Goal: Transaction & Acquisition: Download file/media

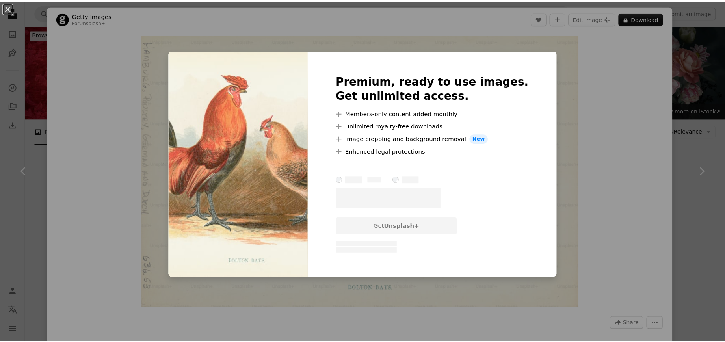
scroll to position [2163, 0]
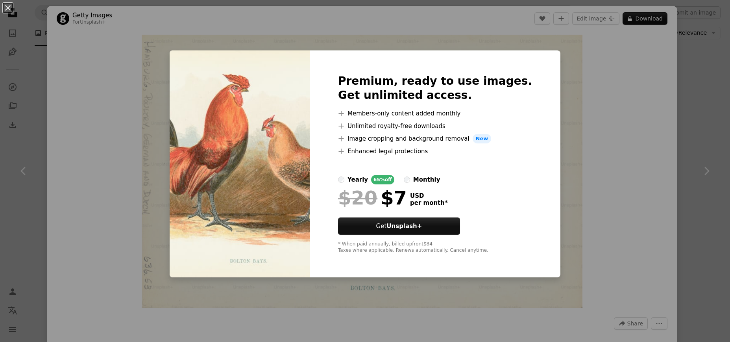
click at [591, 120] on div "An X shape Premium, ready to use images. Get unlimited access. A plus sign Memb…" at bounding box center [365, 171] width 730 height 342
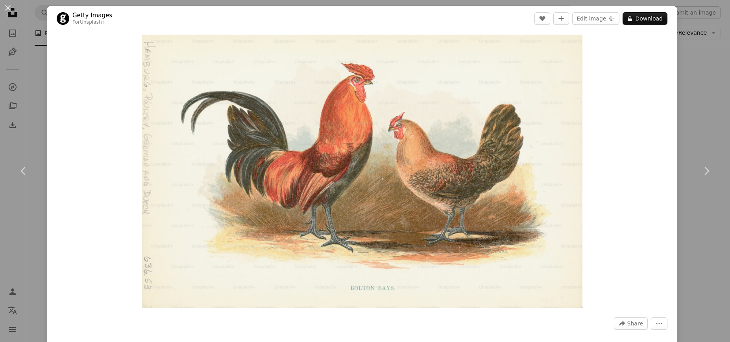
click at [690, 83] on div "An X shape Chevron left Chevron right Getty Images For Unsplash+ A heart A plus…" at bounding box center [365, 171] width 730 height 342
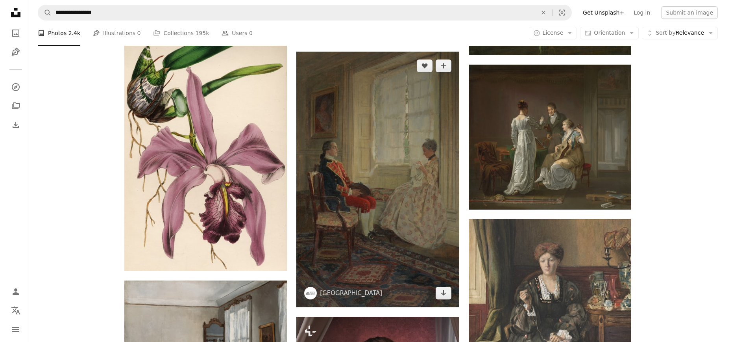
scroll to position [1522, 0]
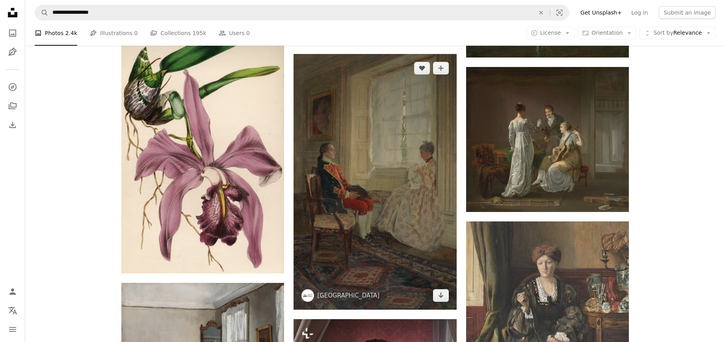
click at [360, 186] on img at bounding box center [374, 182] width 163 height 256
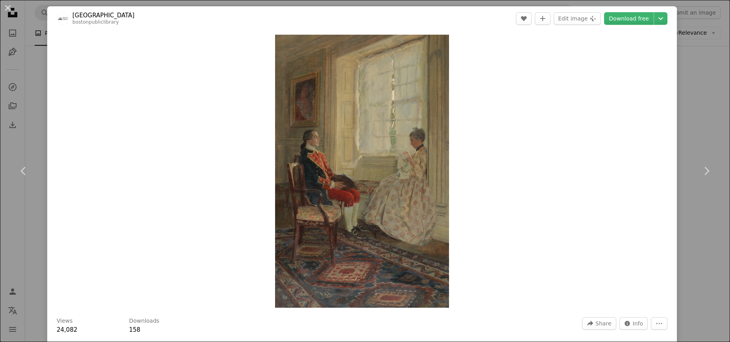
click at [700, 80] on div "An X shape Chevron left Chevron right [GEOGRAPHIC_DATA] bostonpubliclibrary A h…" at bounding box center [365, 171] width 730 height 342
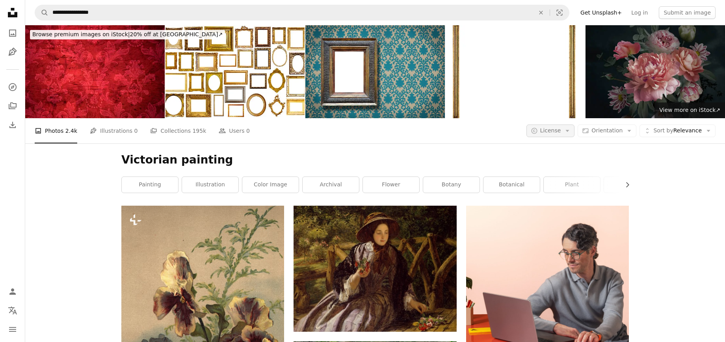
click at [571, 133] on icon "Arrow down" at bounding box center [566, 130] width 7 height 7
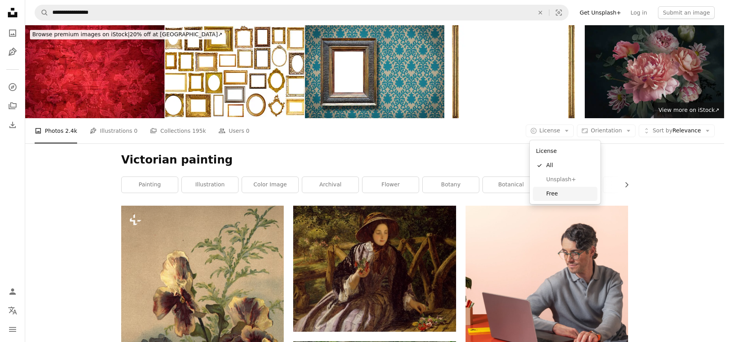
click at [563, 192] on span "Free" at bounding box center [571, 194] width 48 height 8
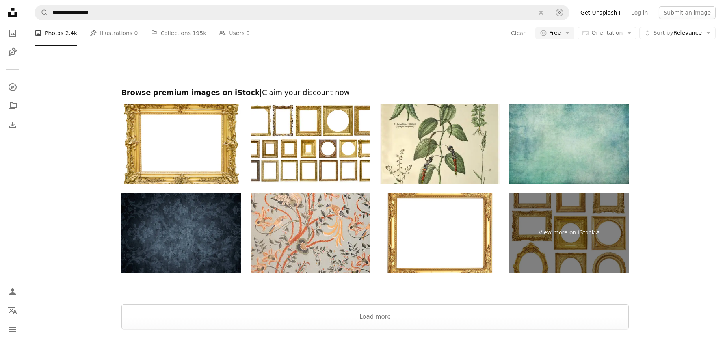
scroll to position [1612, 0]
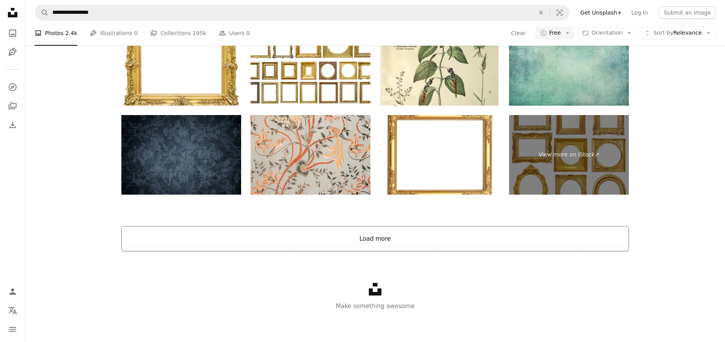
click at [378, 246] on button "Load more" at bounding box center [374, 238] width 507 height 25
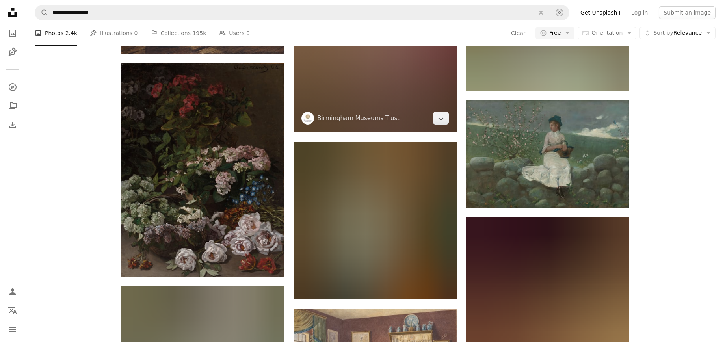
scroll to position [3753, 0]
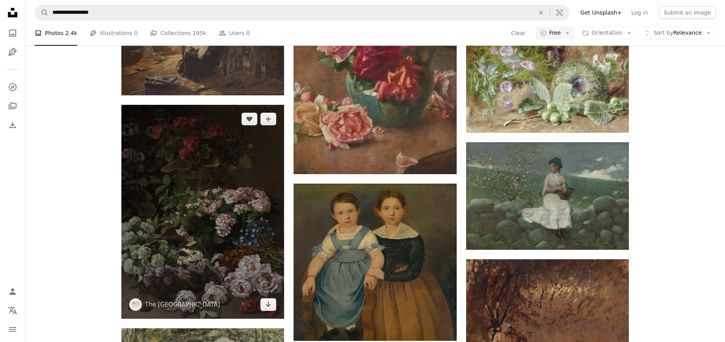
click at [202, 149] on img at bounding box center [202, 212] width 163 height 214
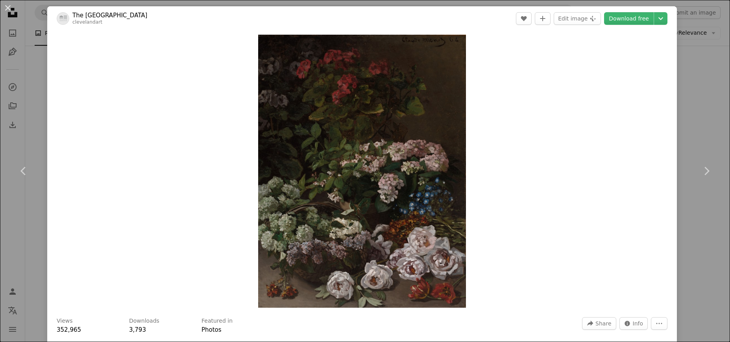
click at [715, 129] on div "An X shape Chevron left Chevron right The [GEOGRAPHIC_DATA] clevelandart A hear…" at bounding box center [365, 171] width 730 height 342
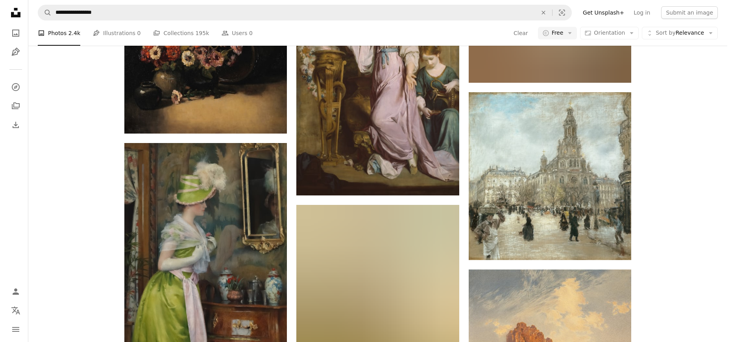
scroll to position [4608, 0]
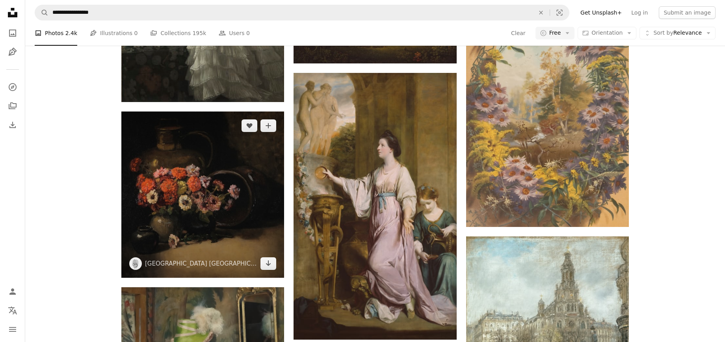
click at [211, 183] on img at bounding box center [202, 194] width 163 height 166
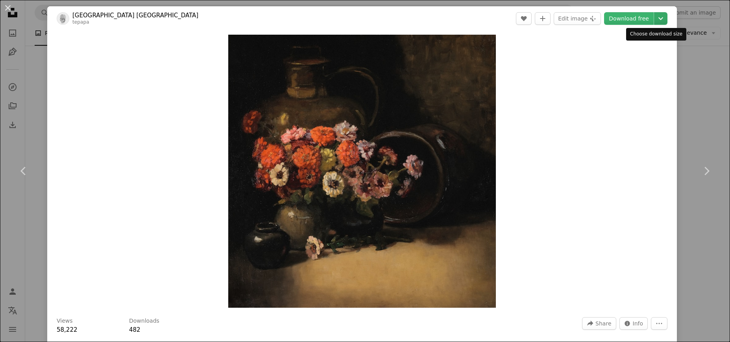
click at [655, 19] on icon "Chevron down" at bounding box center [661, 18] width 13 height 9
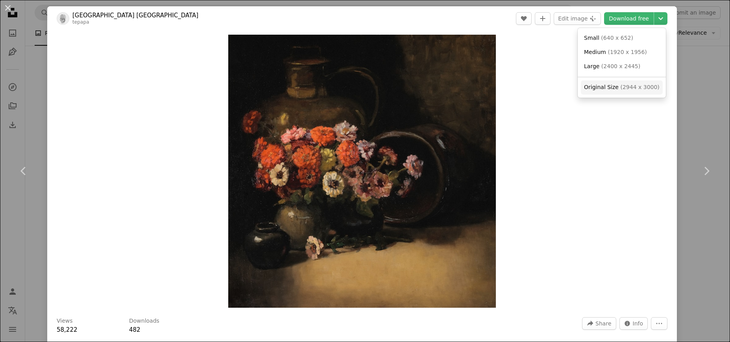
click at [653, 85] on span "( 2944 x 3000 )" at bounding box center [640, 87] width 39 height 6
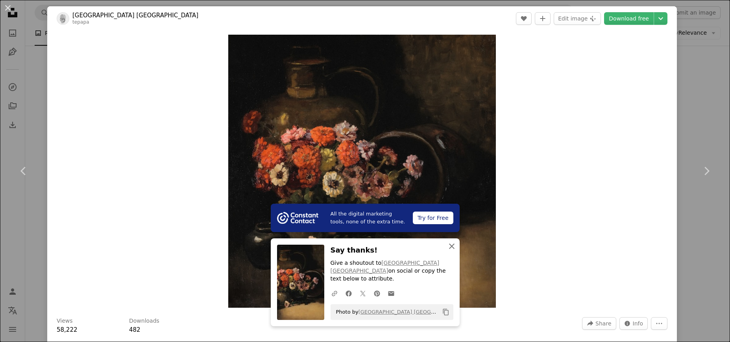
click at [450, 244] on icon "button" at bounding box center [452, 246] width 6 height 6
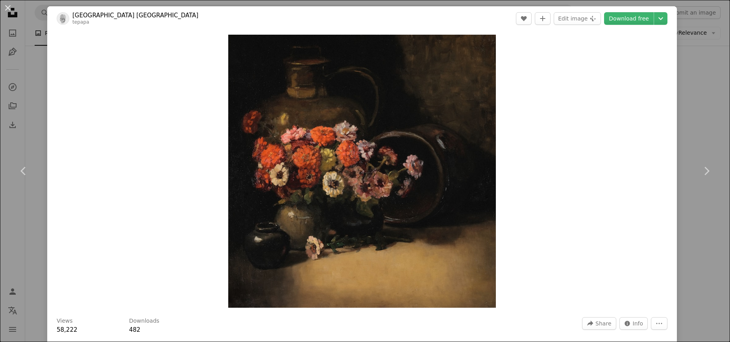
click at [675, 123] on div "An X shape Chevron left Chevron right Museum of [GEOGRAPHIC_DATA] Te Papa Tonga…" at bounding box center [365, 171] width 730 height 342
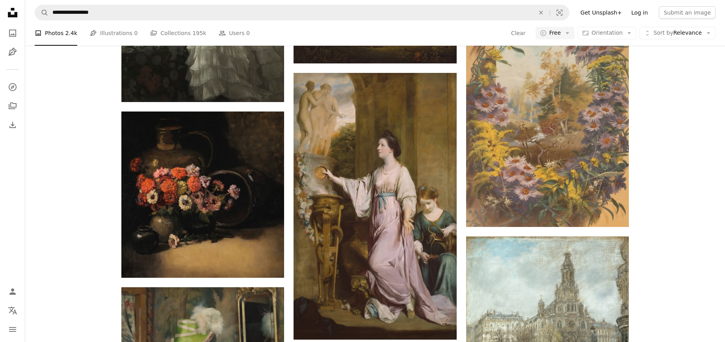
click at [635, 16] on link "Log in" at bounding box center [639, 12] width 26 height 13
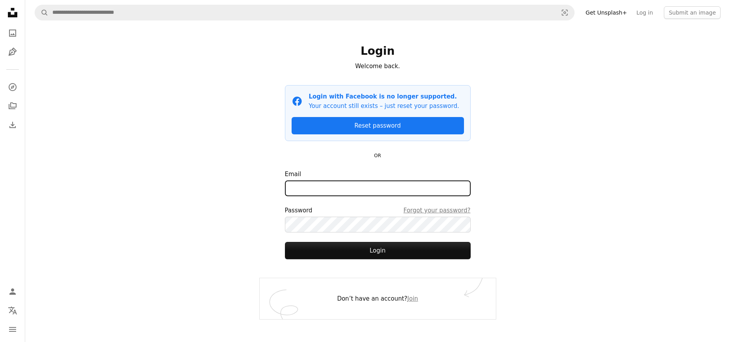
click at [373, 191] on input "Email" at bounding box center [378, 188] width 186 height 16
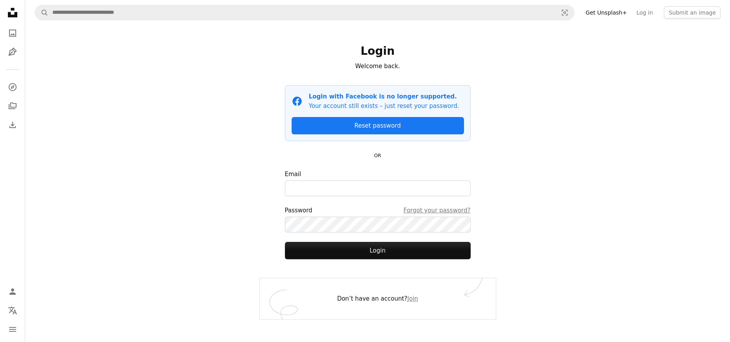
click at [606, 188] on div "A magnifying glass Visual search Get Unsplash+ Log in Submit an image Login Wel…" at bounding box center [377, 171] width 705 height 342
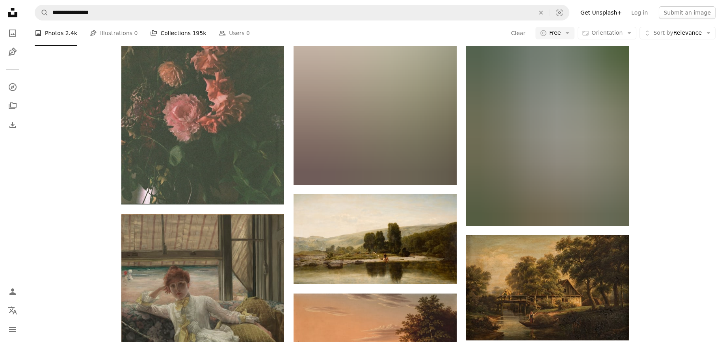
scroll to position [3710, 0]
